Goal: Task Accomplishment & Management: Manage account settings

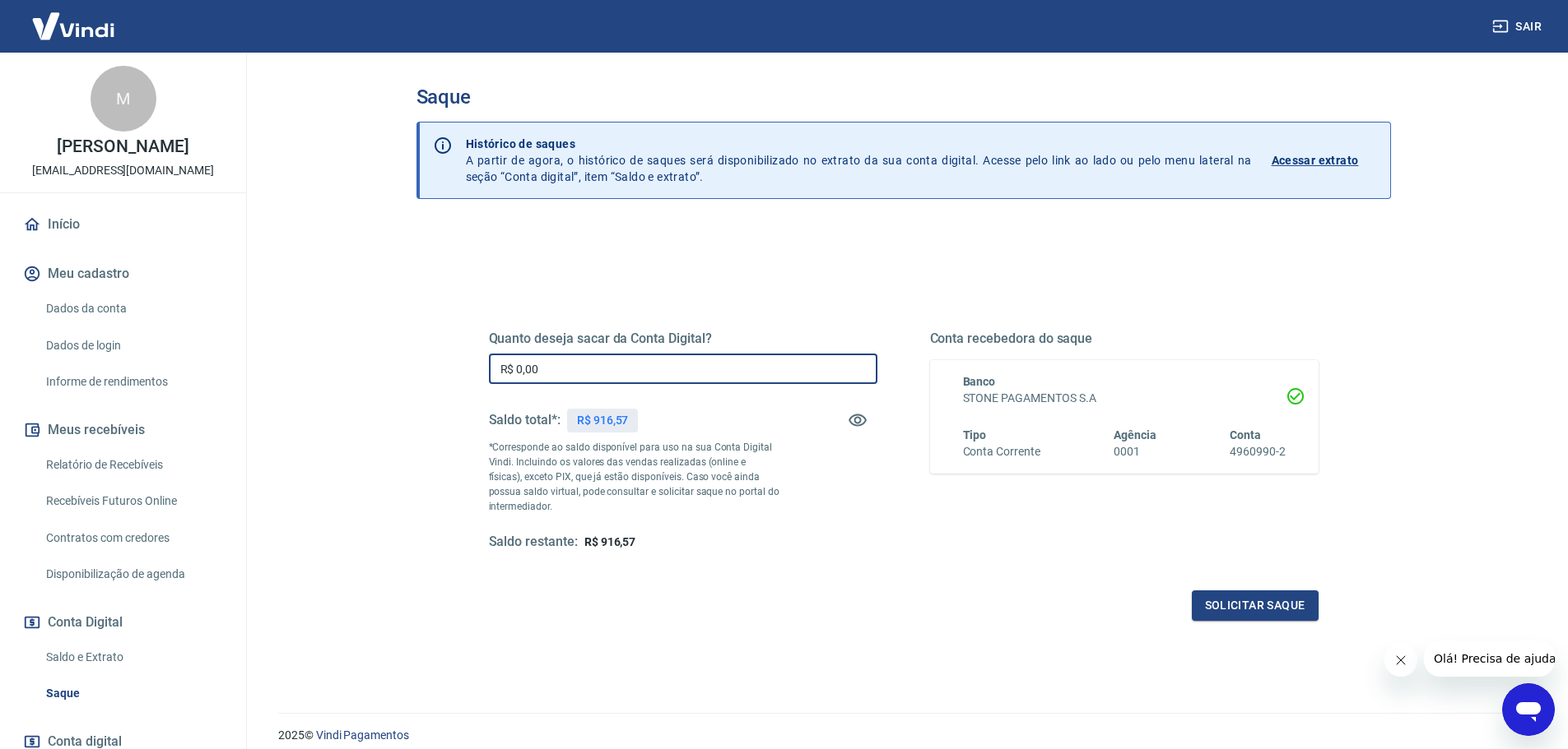
click at [744, 375] on input "R$ 0,00" at bounding box center [682, 369] width 389 height 31
type input "R$ 916,57"
click at [1247, 607] on button "Solicitar saque" at bounding box center [1255, 606] width 127 height 31
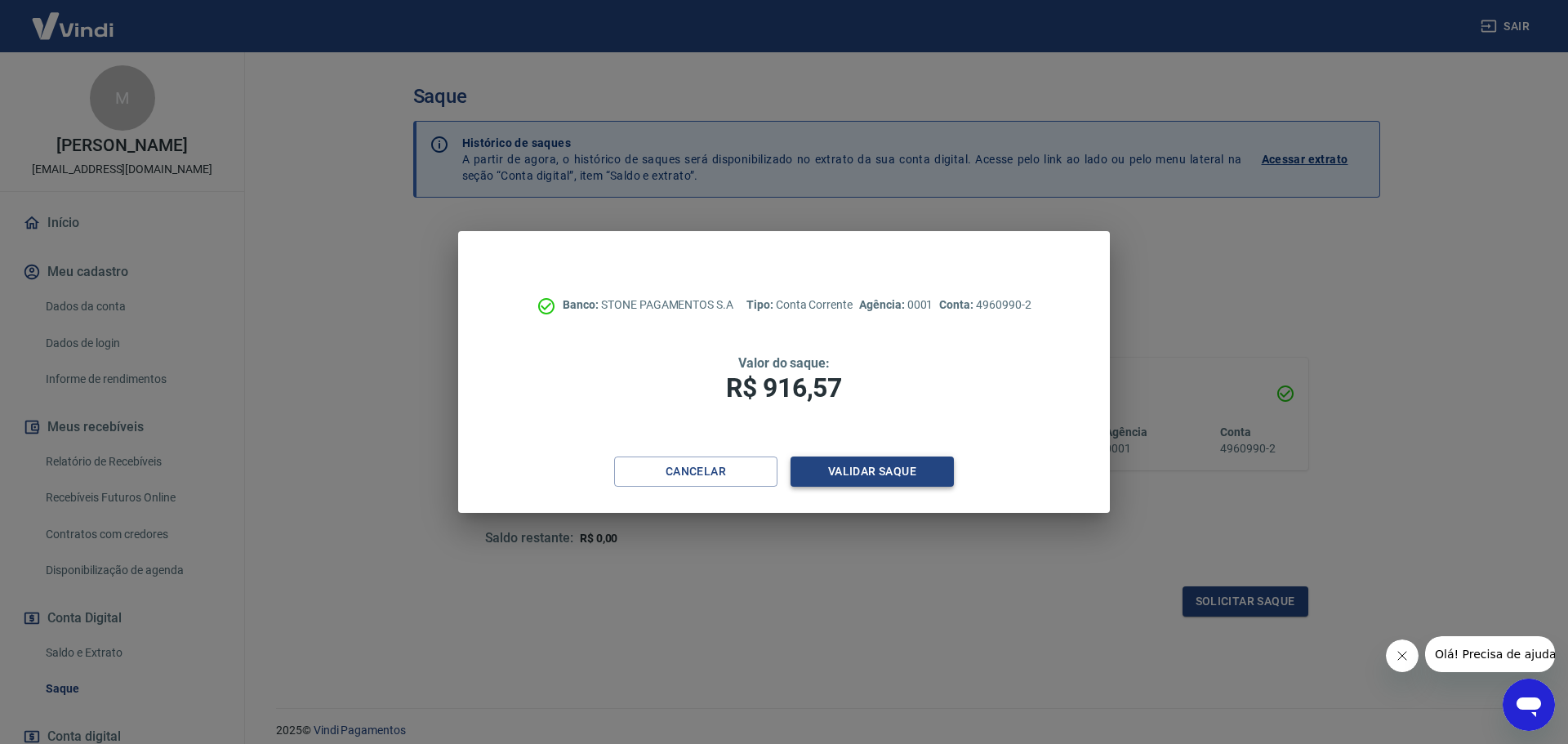
click at [893, 476] on button "Validar saque" at bounding box center [872, 472] width 164 height 30
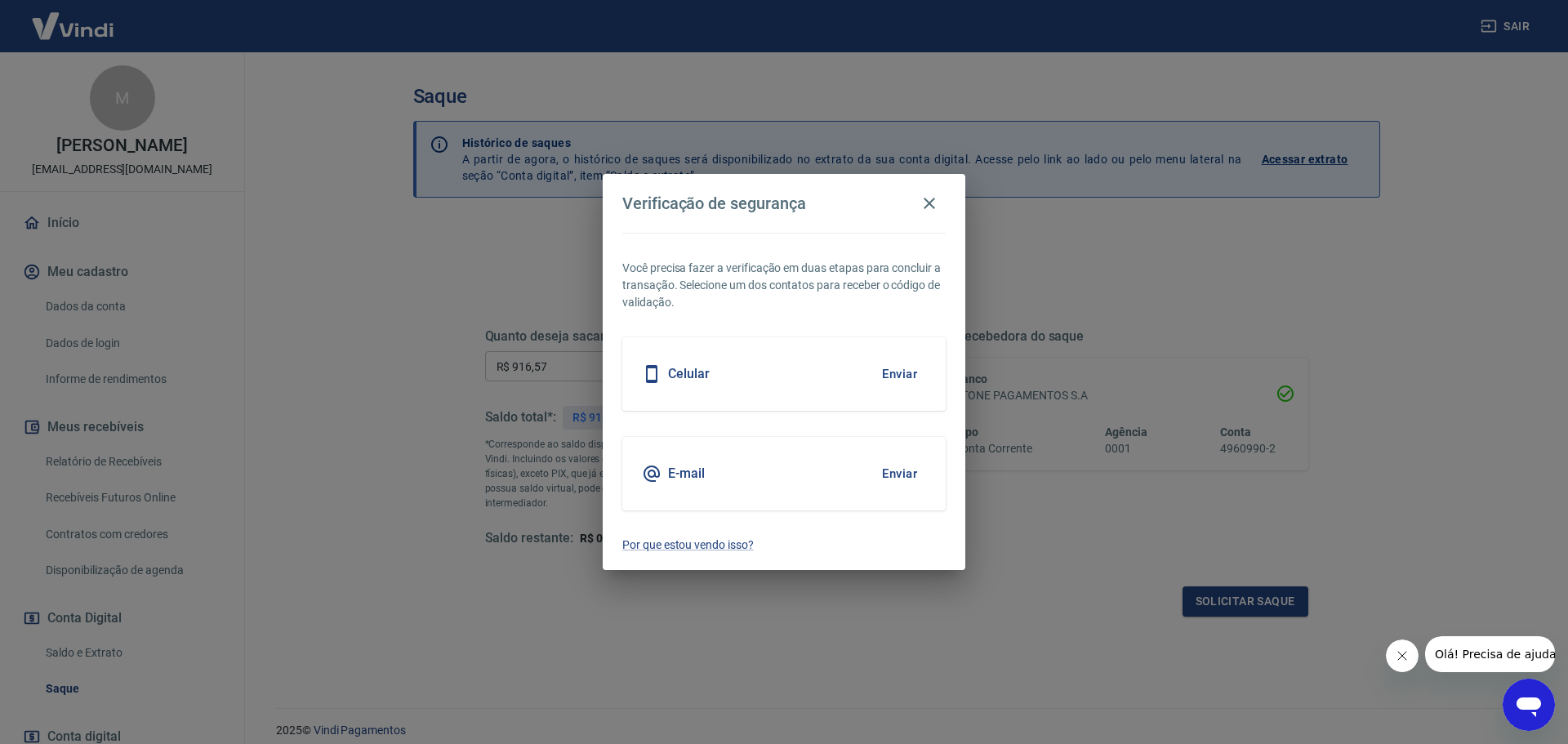
click at [899, 366] on button "Enviar" at bounding box center [900, 374] width 53 height 34
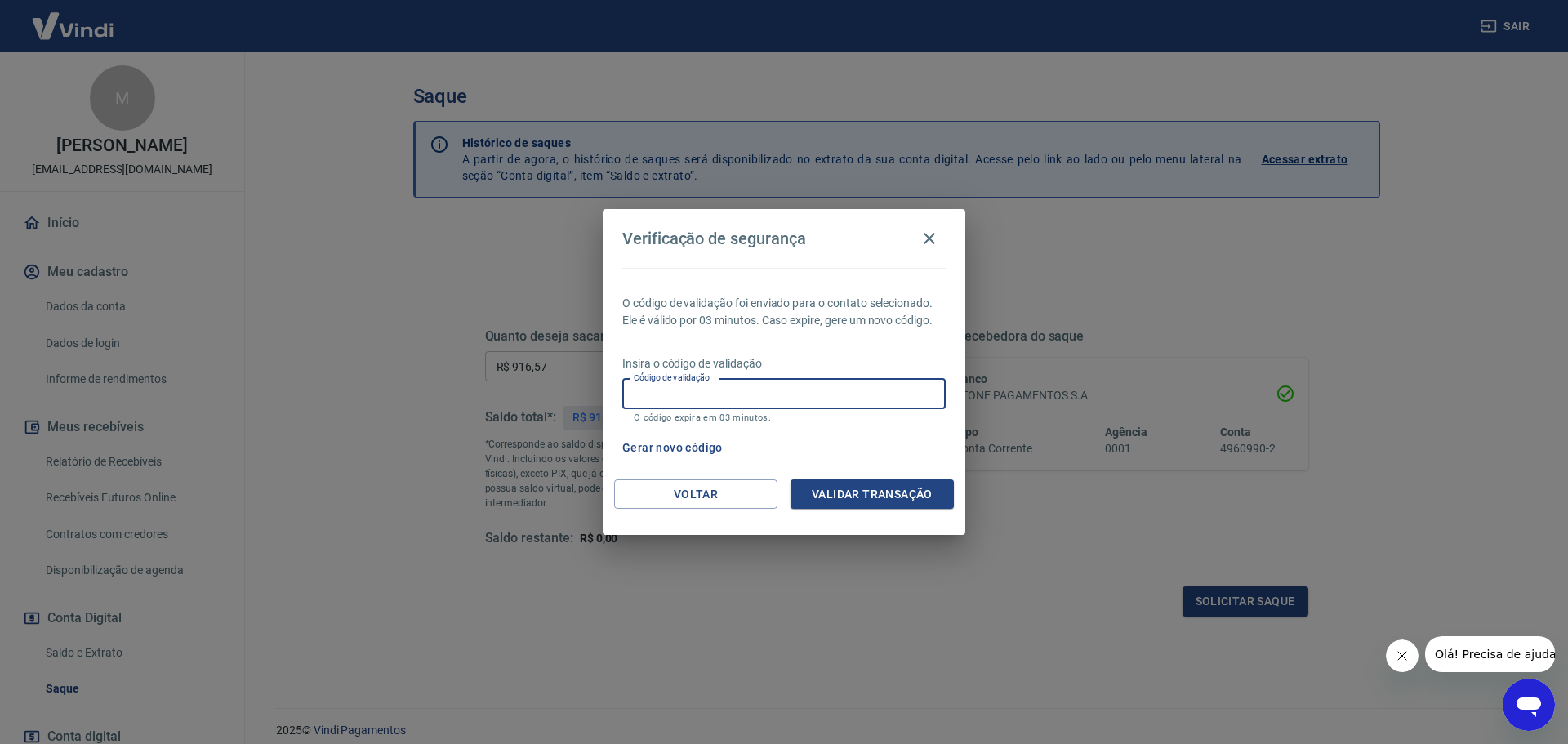
click at [881, 393] on input "Código de validação" at bounding box center [784, 394] width 324 height 30
type input "741358"
click at [891, 503] on button "Validar transação" at bounding box center [872, 494] width 164 height 30
